Goal: Register for event/course

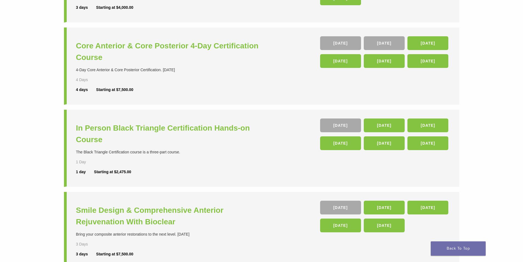
scroll to position [137, 0]
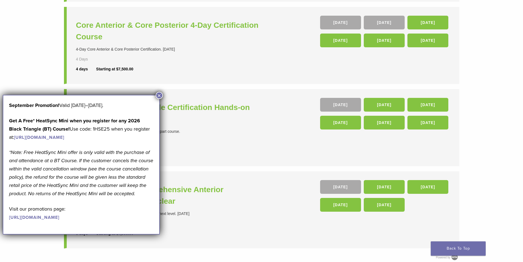
click at [160, 95] on button "×" at bounding box center [159, 95] width 7 height 7
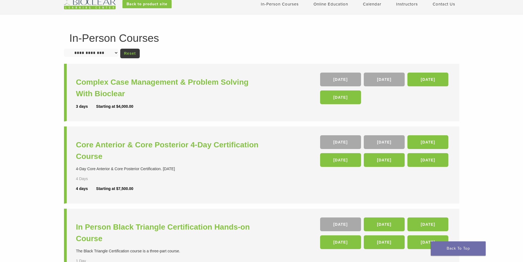
scroll to position [27, 0]
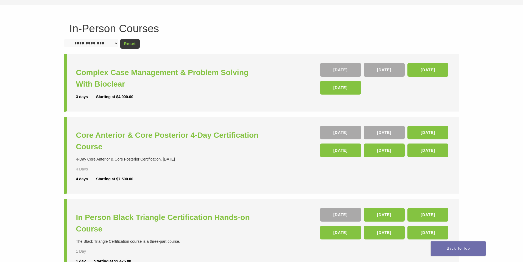
click at [130, 43] on link "Reset" at bounding box center [129, 44] width 19 height 10
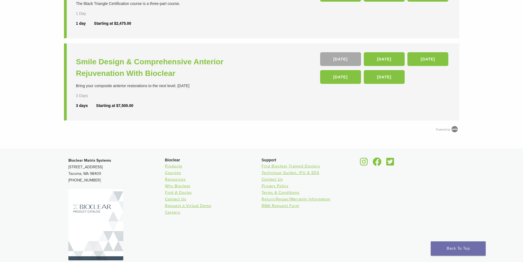
scroll to position [275, 0]
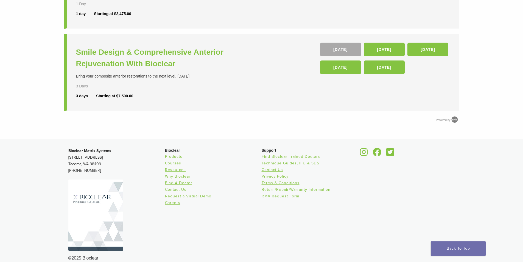
click at [179, 164] on link "Courses" at bounding box center [173, 163] width 16 height 5
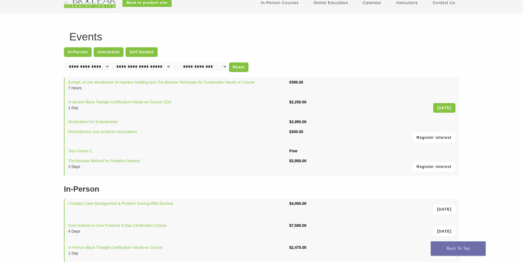
scroll to position [27, 0]
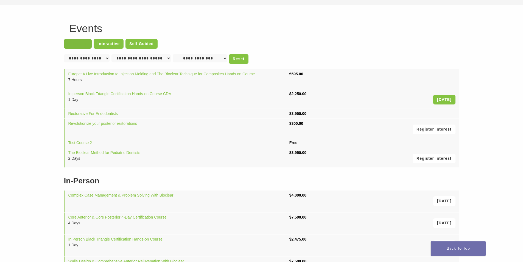
click at [75, 42] on link "In-Person" at bounding box center [78, 44] width 28 height 10
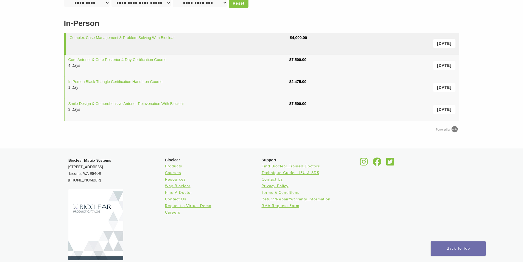
scroll to position [86, 0]
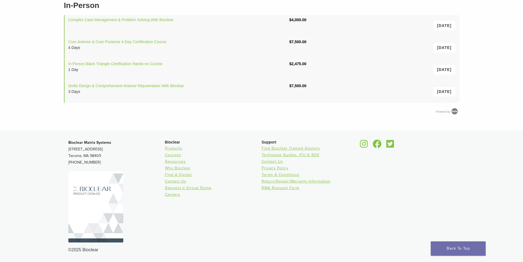
drag, startPoint x: 520, startPoint y: 13, endPoint x: 475, endPoint y: 74, distance: 76.3
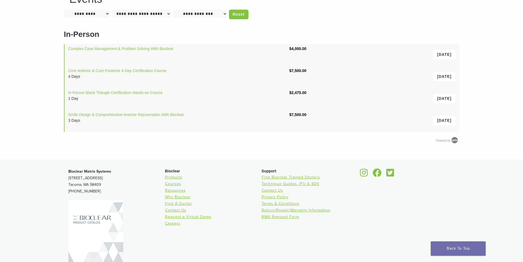
scroll to position [0, 0]
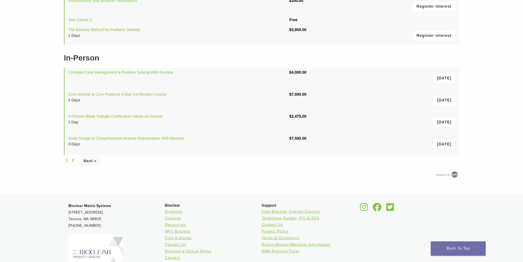
scroll to position [150, 0]
click at [86, 161] on link "Next »" at bounding box center [90, 162] width 21 height 10
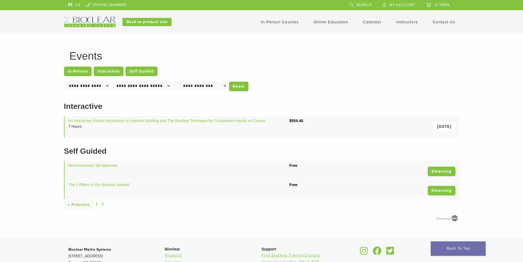
click at [95, 205] on div "« Previous 1 2" at bounding box center [261, 204] width 395 height 10
click at [97, 205] on link "1" at bounding box center [97, 204] width 2 height 6
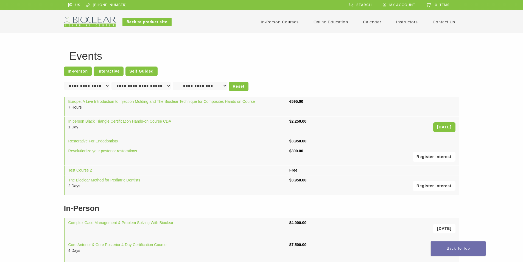
drag, startPoint x: 523, startPoint y: 94, endPoint x: 520, endPoint y: 106, distance: 12.3
click at [522, 111] on div "**********" at bounding box center [261, 188] width 523 height 311
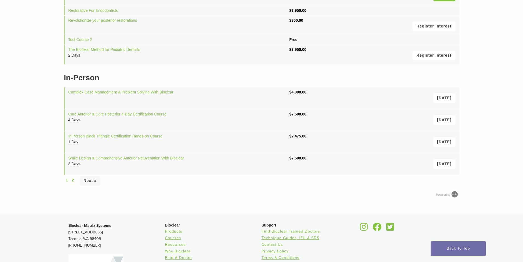
scroll to position [143, 0]
